Goal: Find contact information: Find contact information

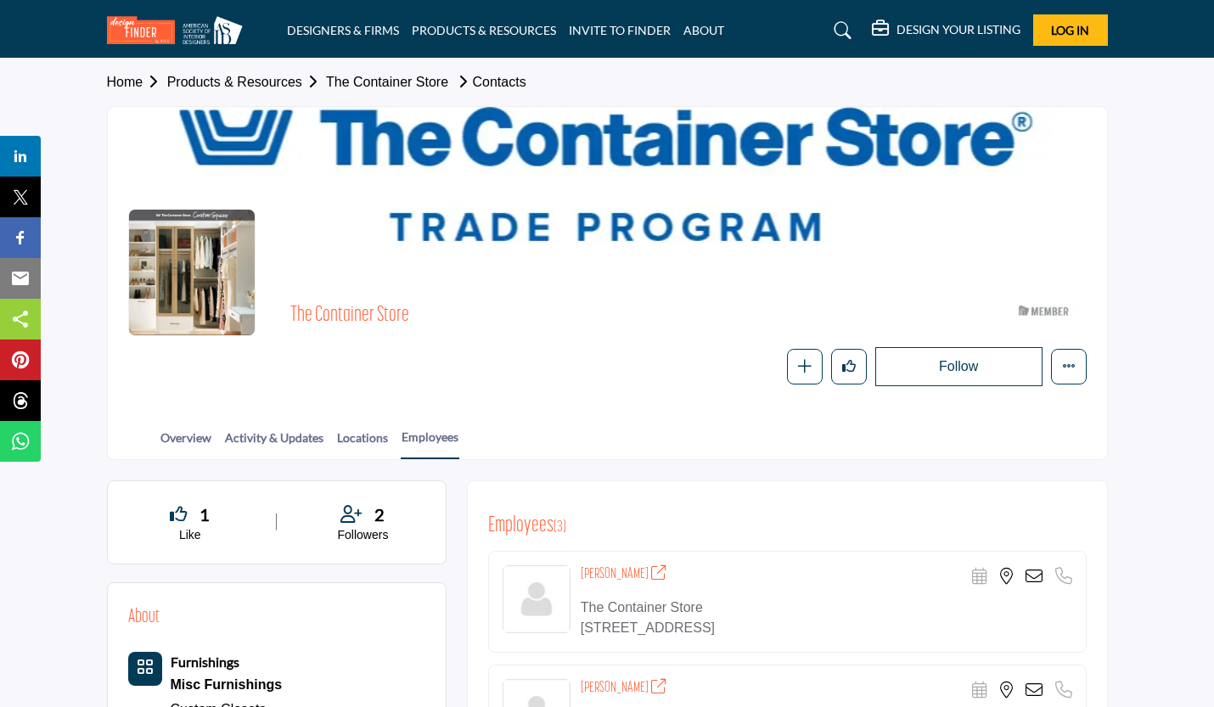
click at [332, 31] on link "DESIGNERS & FIRMS" at bounding box center [343, 30] width 112 height 14
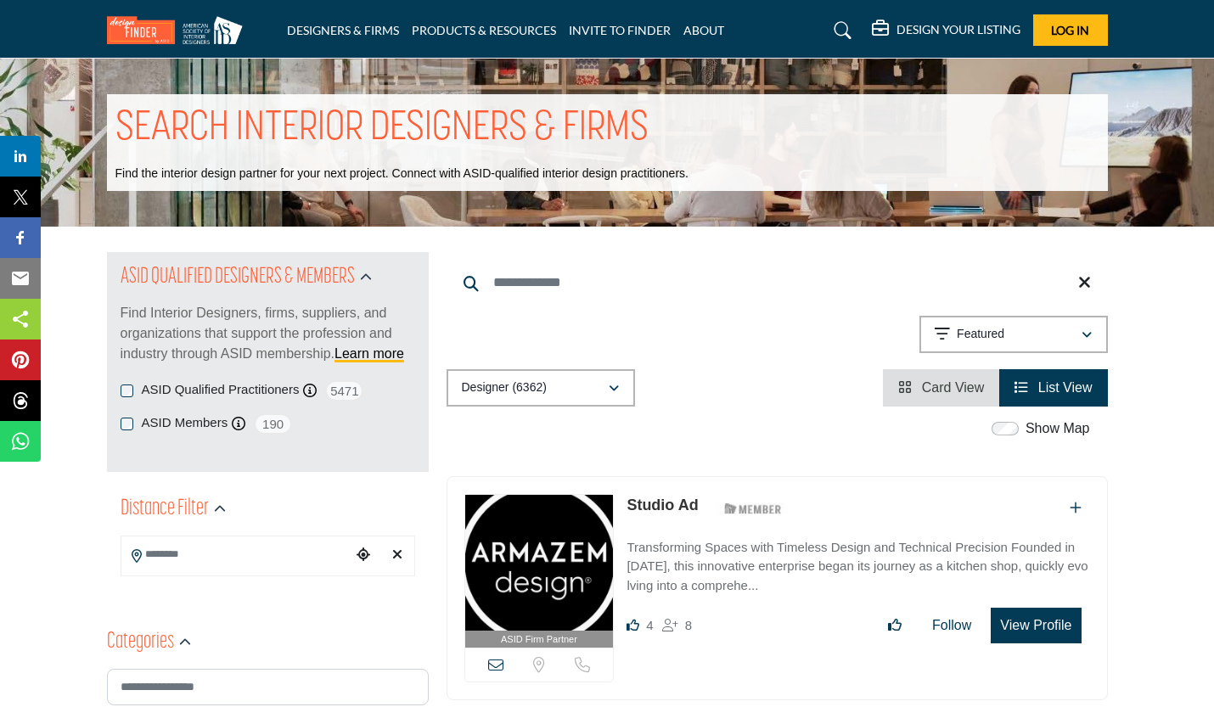
click at [705, 32] on link "ABOUT" at bounding box center [703, 30] width 41 height 14
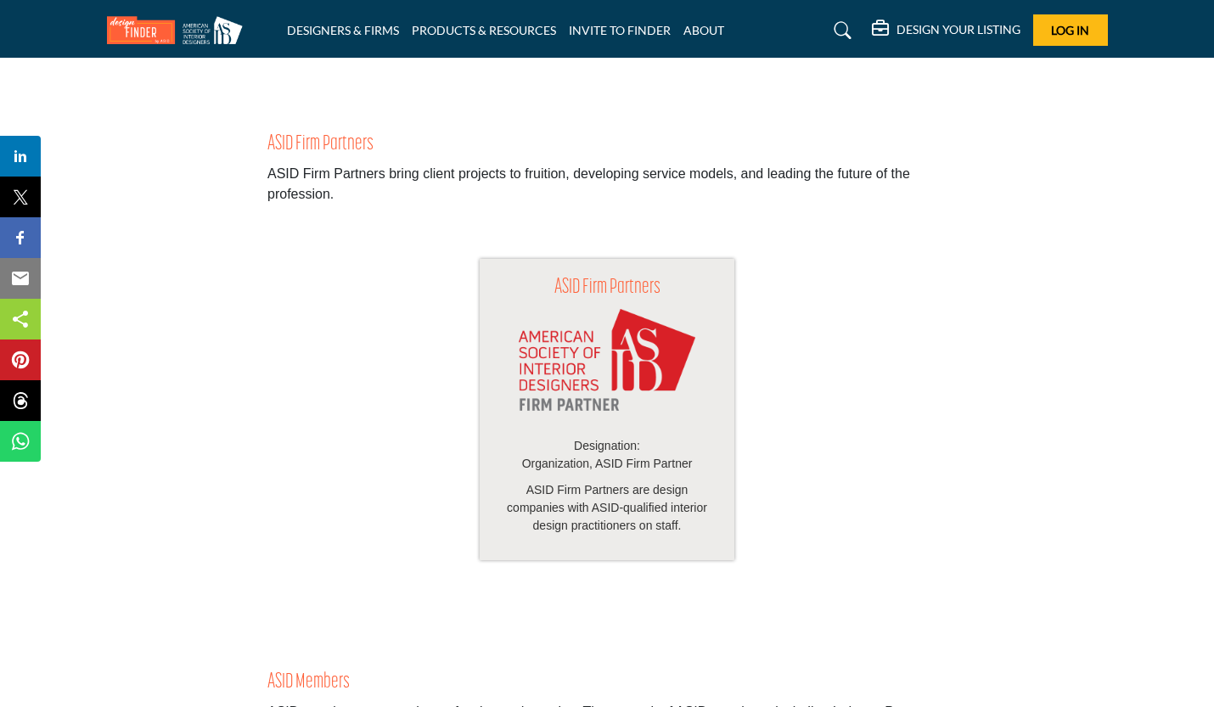
scroll to position [2037, 0]
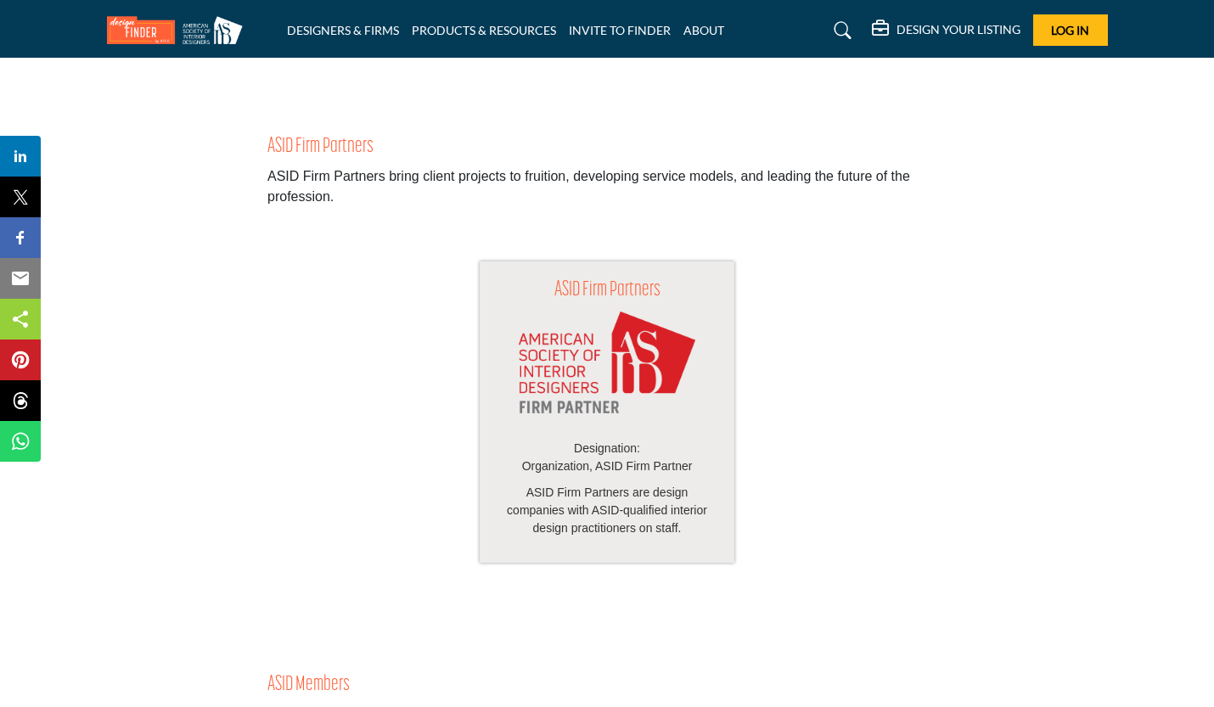
click at [591, 400] on img at bounding box center [607, 371] width 177 height 120
click at [603, 520] on p "ASID Firm Partners are design companies with ASID-qualified interior design pra…" at bounding box center [607, 510] width 221 height 53
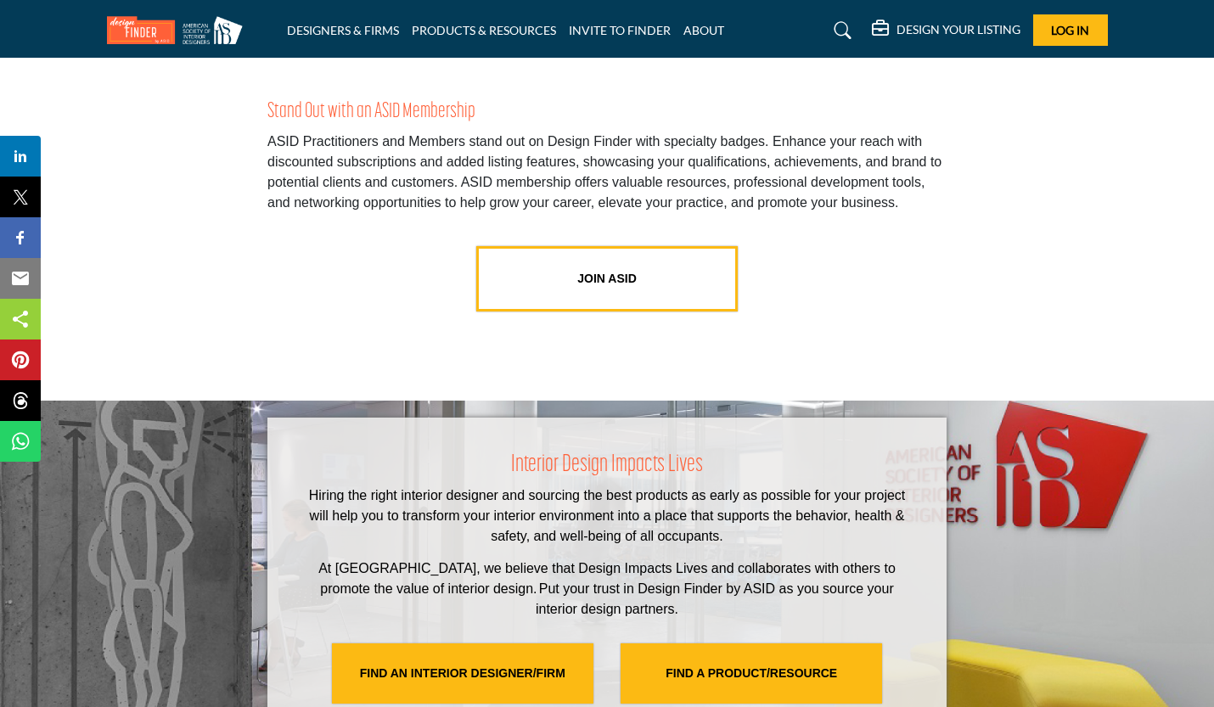
scroll to position [3225, 0]
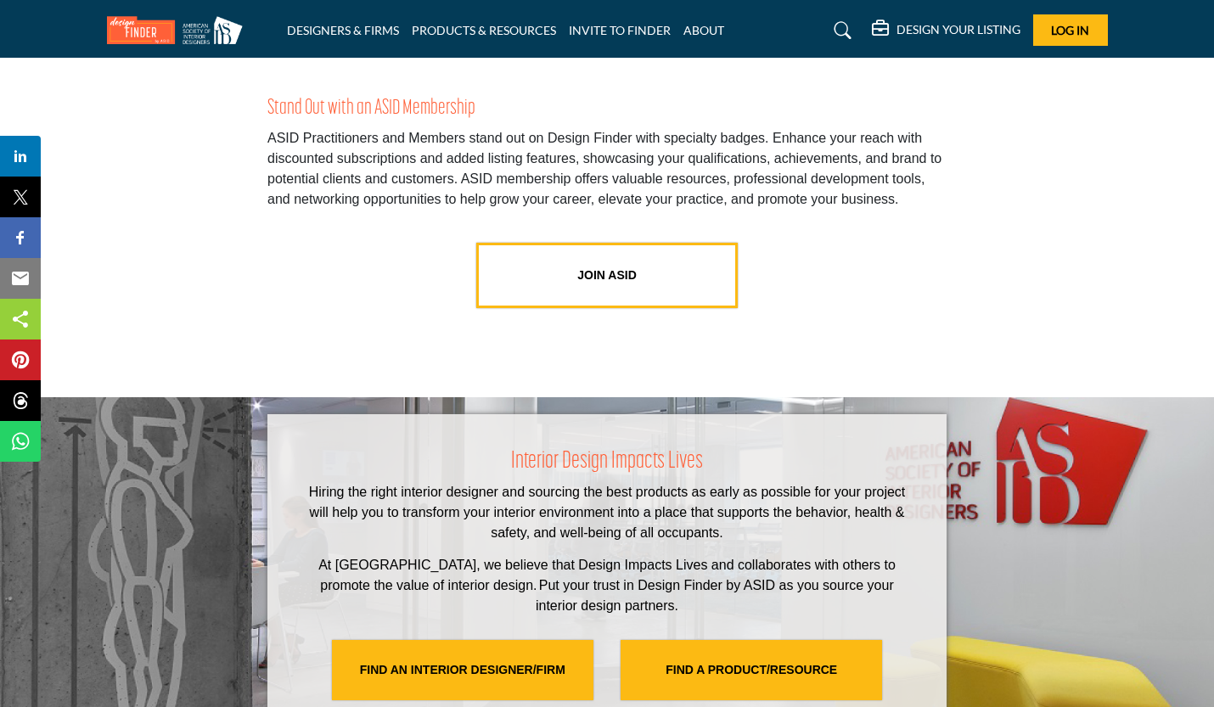
click at [602, 279] on link "JOIN ASID" at bounding box center [606, 275] width 261 height 65
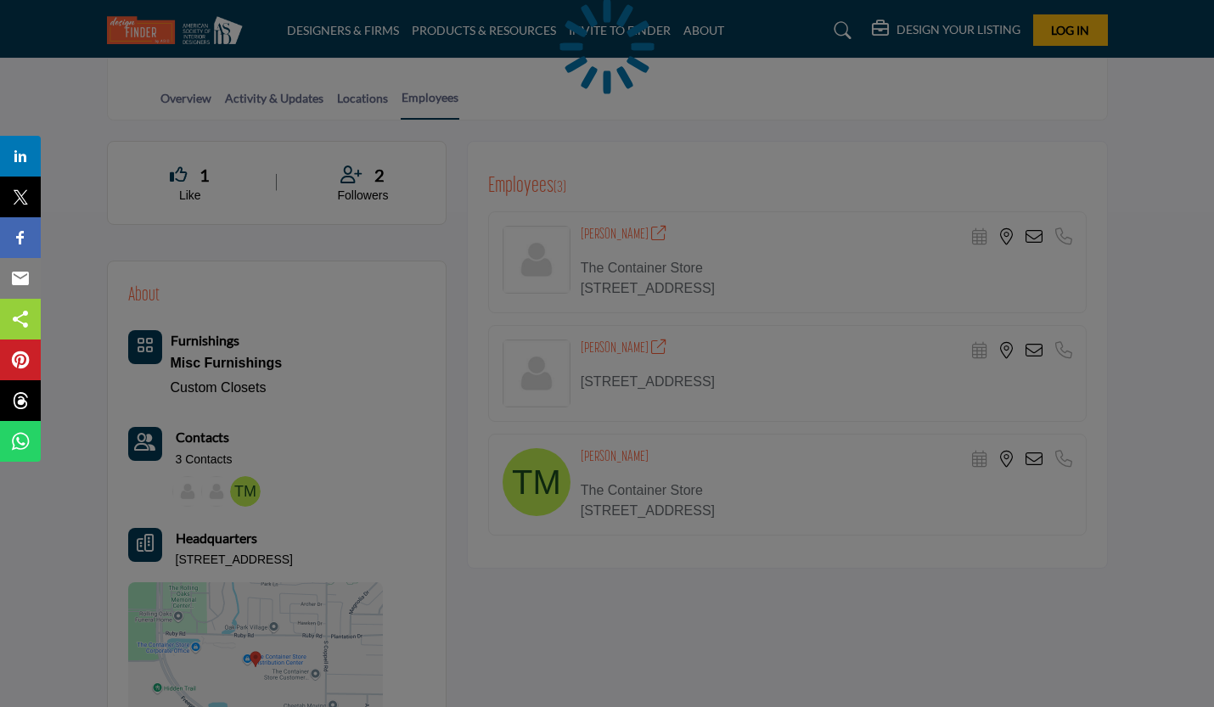
click at [650, 401] on div "Shannan Boyd Scheduler URL is currently unavailable for this contact." at bounding box center [787, 373] width 598 height 324
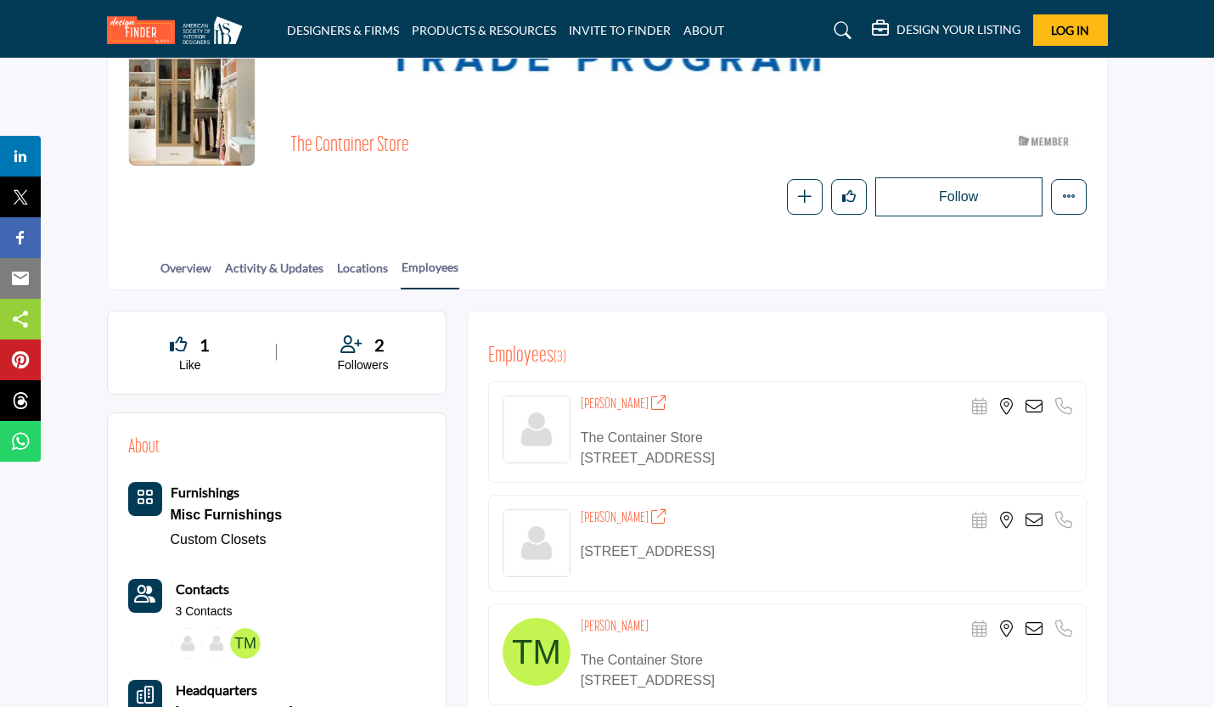
click at [540, 413] on img at bounding box center [536, 430] width 68 height 68
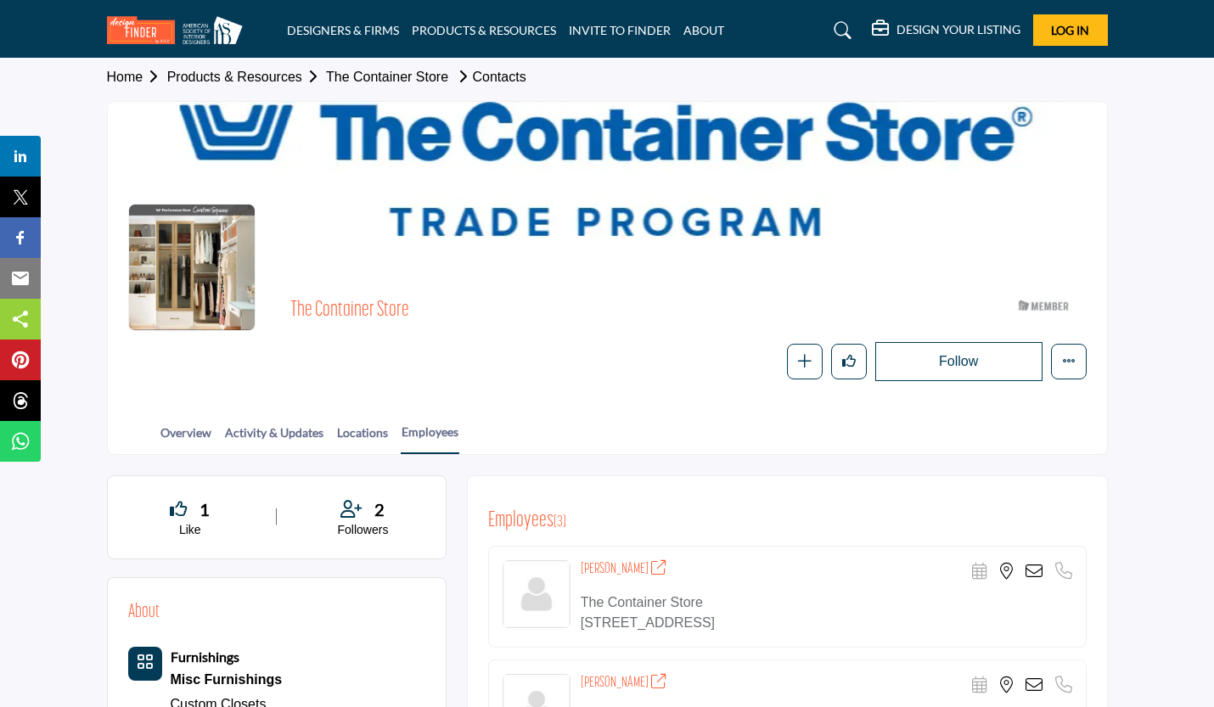
scroll to position [0, 0]
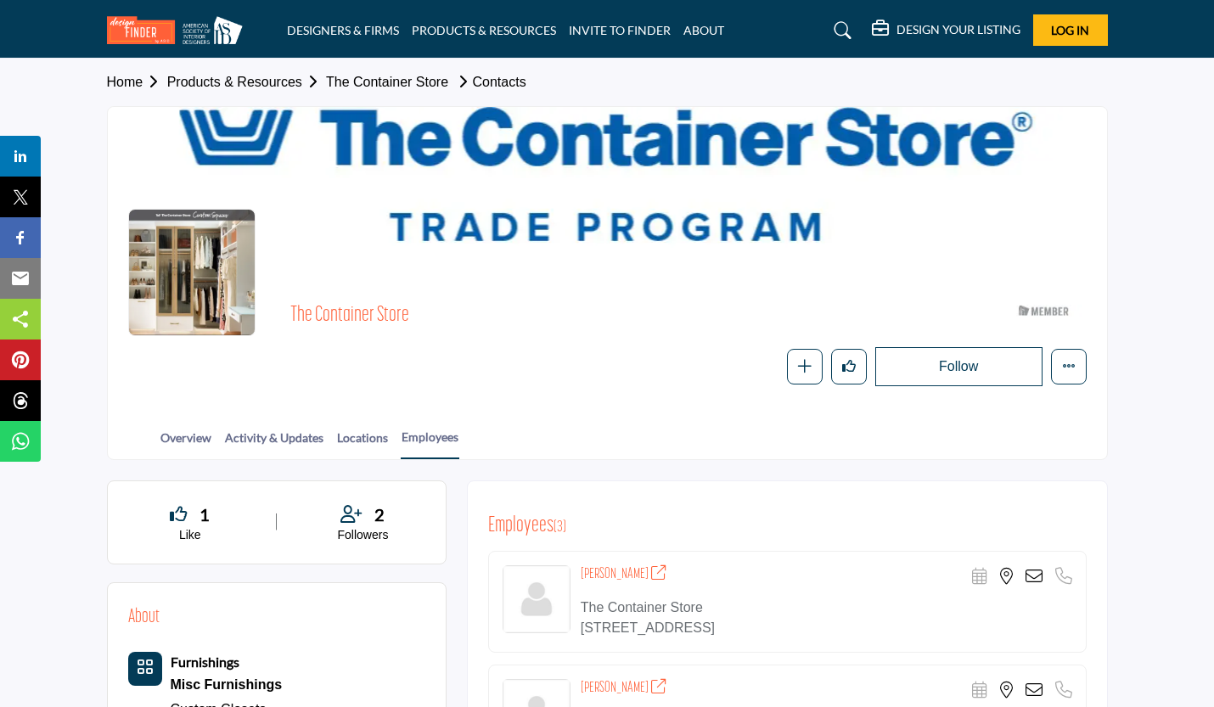
click at [200, 436] on link "Overview" at bounding box center [186, 444] width 53 height 30
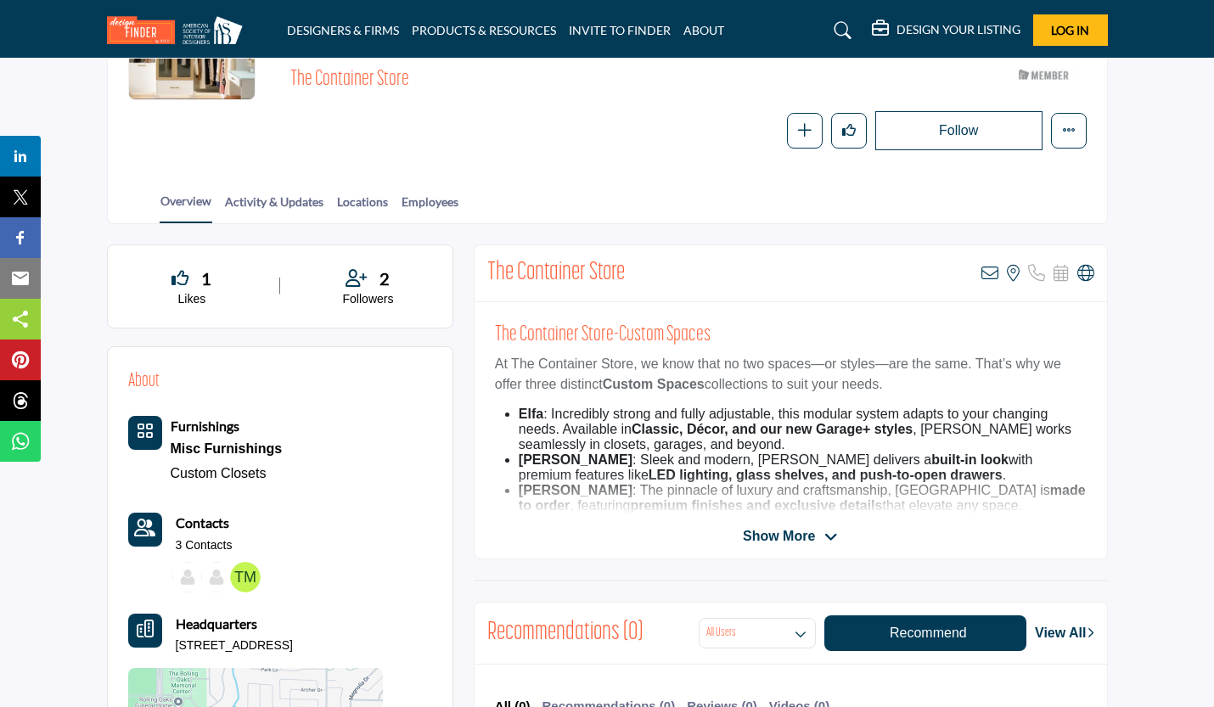
scroll to position [406, 0]
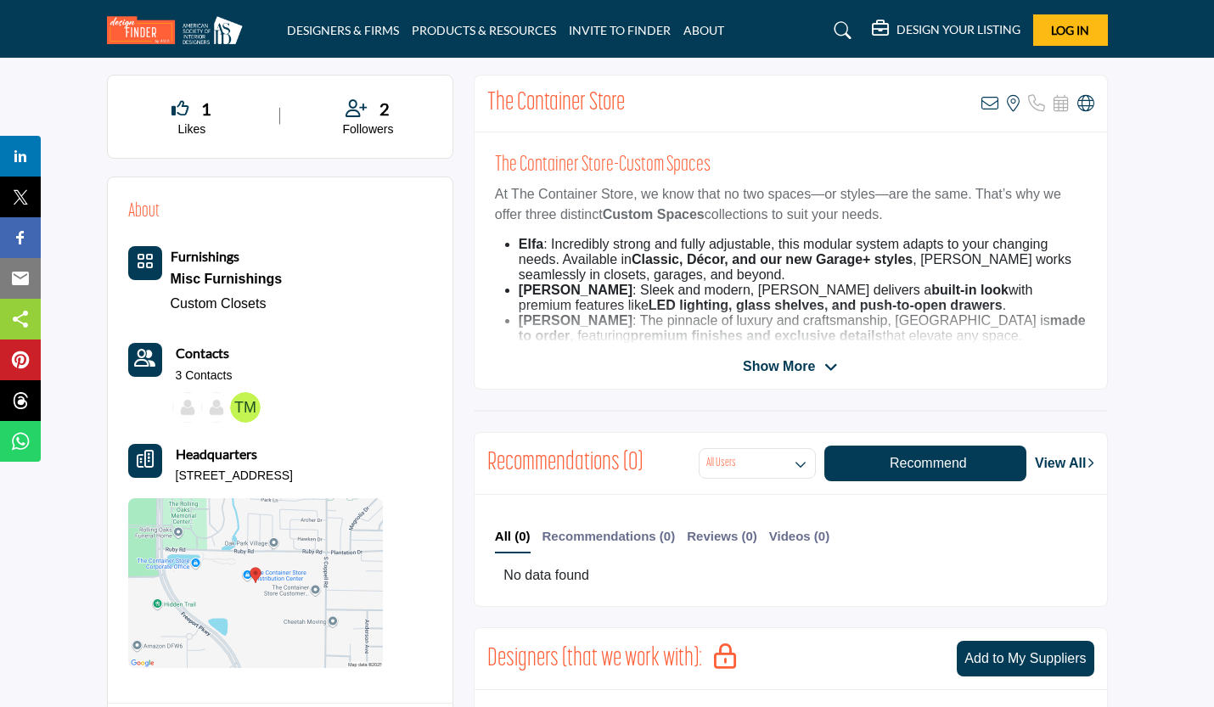
click at [736, 371] on div "Show More" at bounding box center [790, 366] width 632 height 20
click at [771, 368] on span "Show More" at bounding box center [779, 366] width 72 height 20
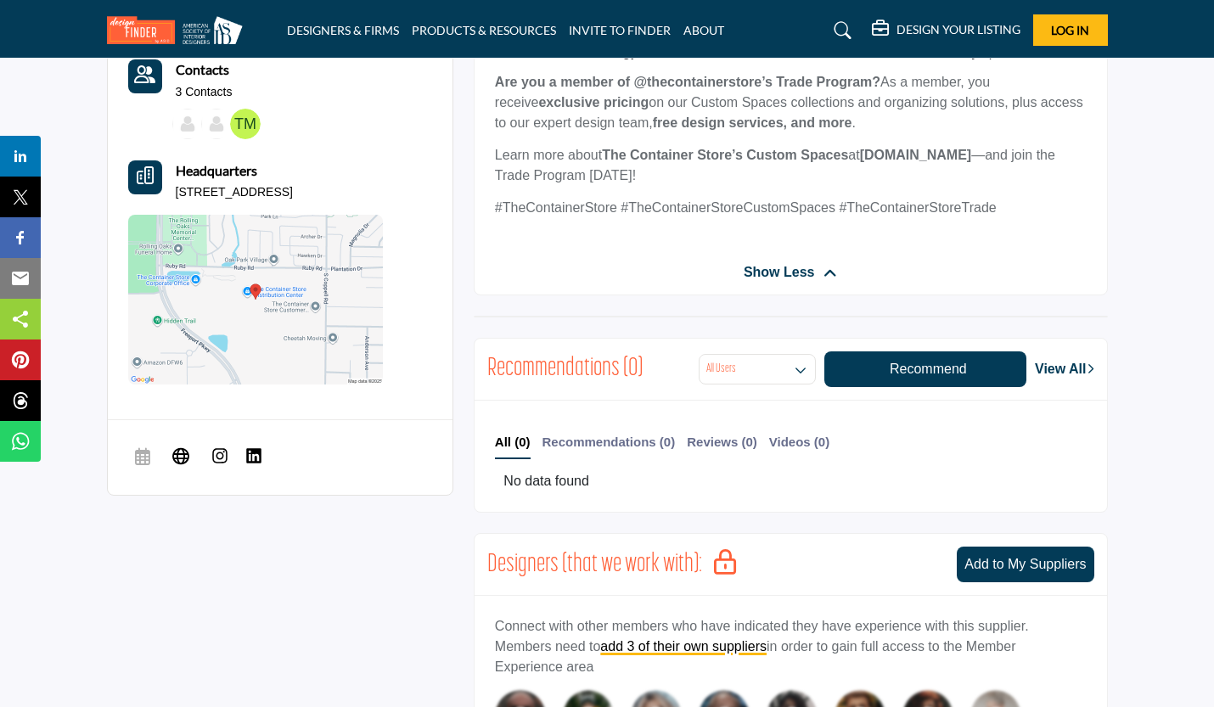
scroll to position [764, 0]
